Goal: Task Accomplishment & Management: Complete application form

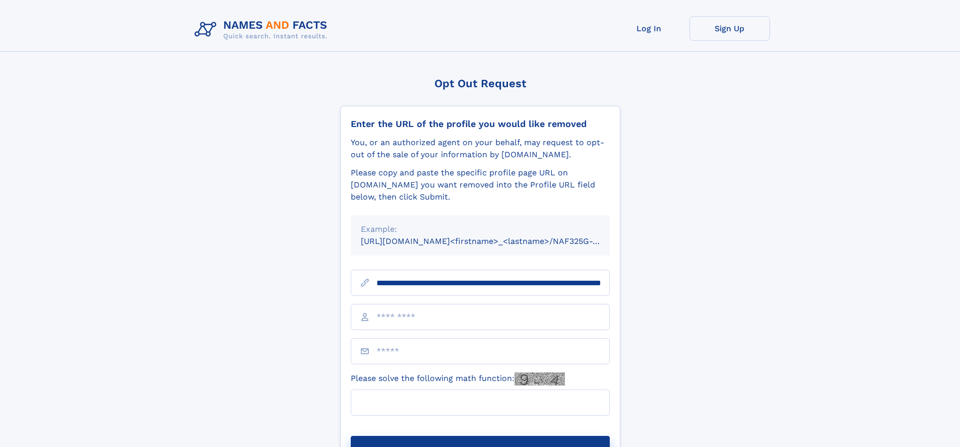
scroll to position [0, 105]
type input "**********"
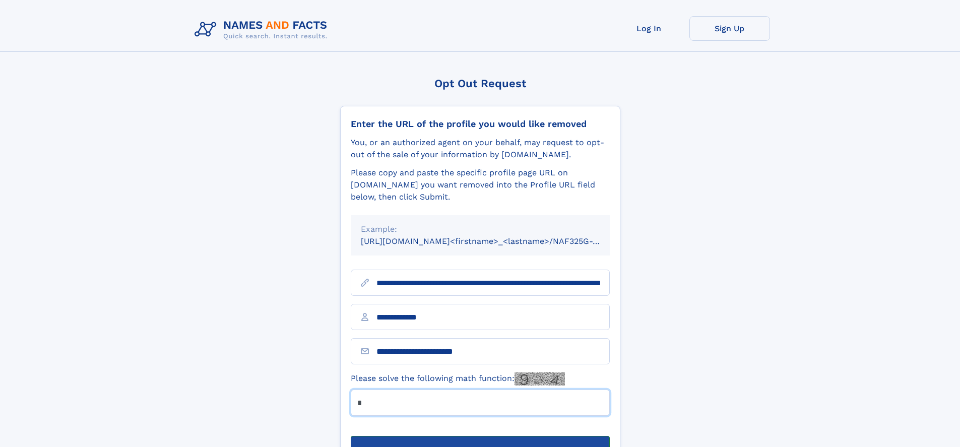
type input "*"
click at [480, 436] on button "Submit Opt Out Request" at bounding box center [480, 452] width 259 height 32
